Goal: Task Accomplishment & Management: Manage account settings

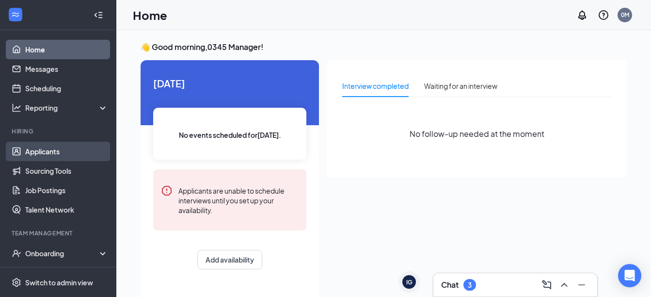
click at [57, 150] on link "Applicants" at bounding box center [66, 151] width 83 height 19
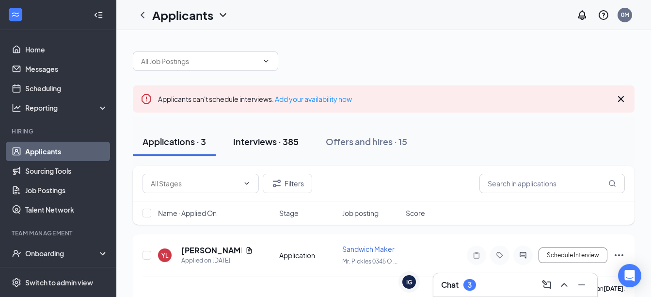
click at [282, 141] on div "Interviews · 385" at bounding box center [265, 141] width 65 height 12
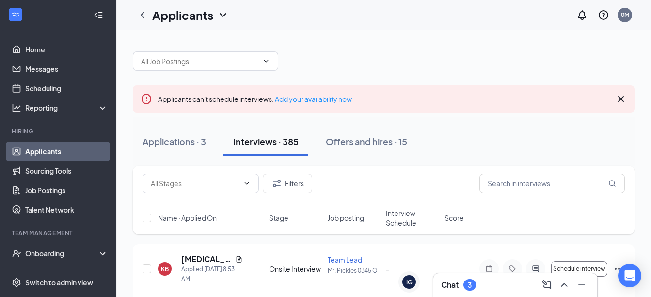
click at [420, 216] on span "Interview Schedule" at bounding box center [412, 217] width 53 height 19
